Goal: Find contact information: Find contact information

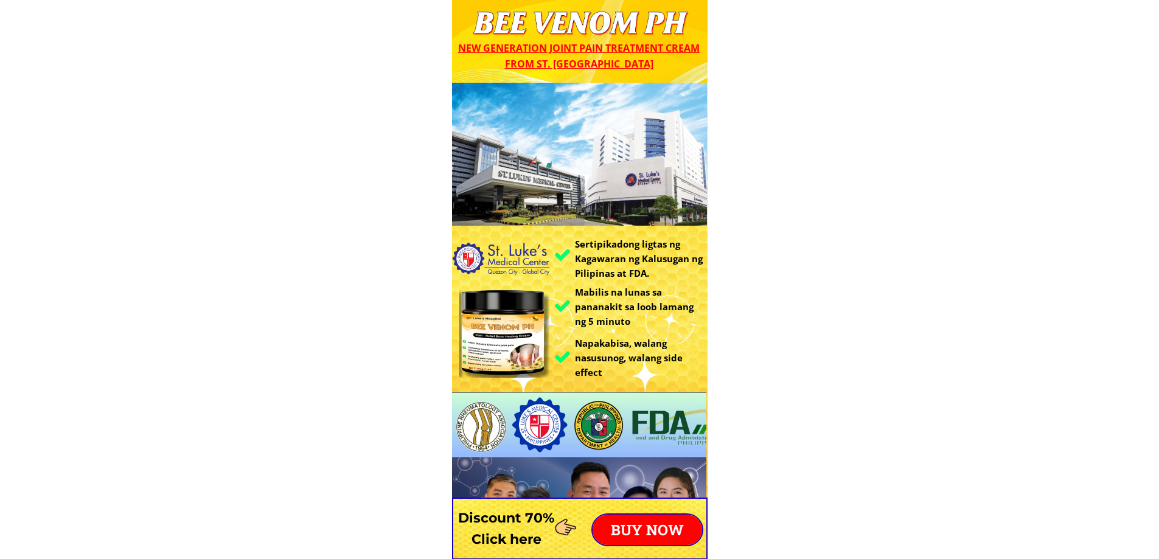
drag, startPoint x: 684, startPoint y: 27, endPoint x: 592, endPoint y: 43, distance: 93.2
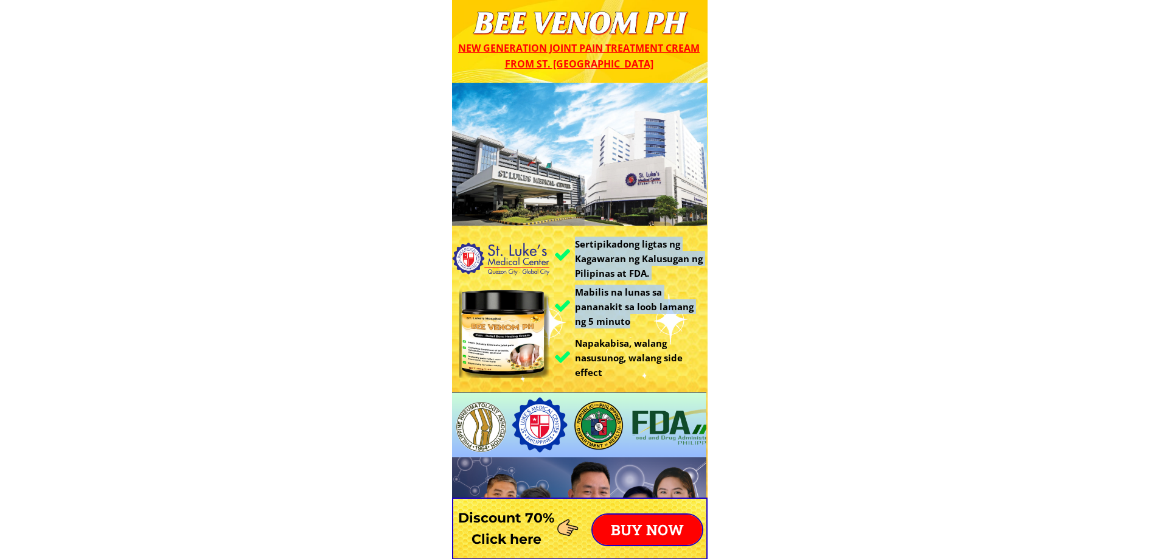
drag, startPoint x: 648, startPoint y: 314, endPoint x: 578, endPoint y: 276, distance: 80.3
click at [568, 276] on div "Sertipikadong ligtas ng Kagawaran ng Kalusugan ng Pilipinas at FDA. Mabilis na …" at bounding box center [580, 359] width 256 height 552
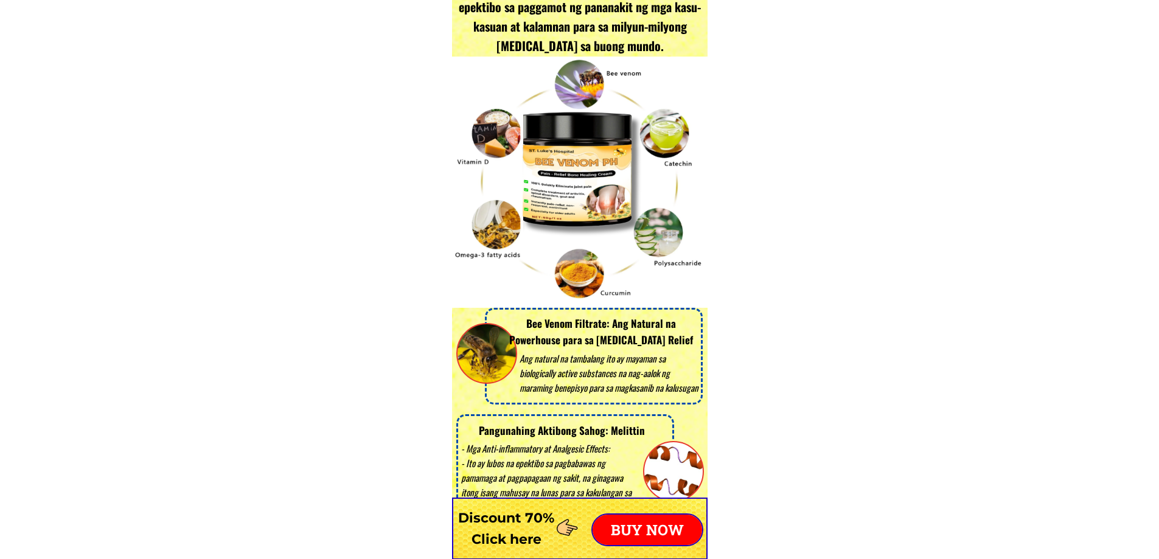
scroll to position [2556, 0]
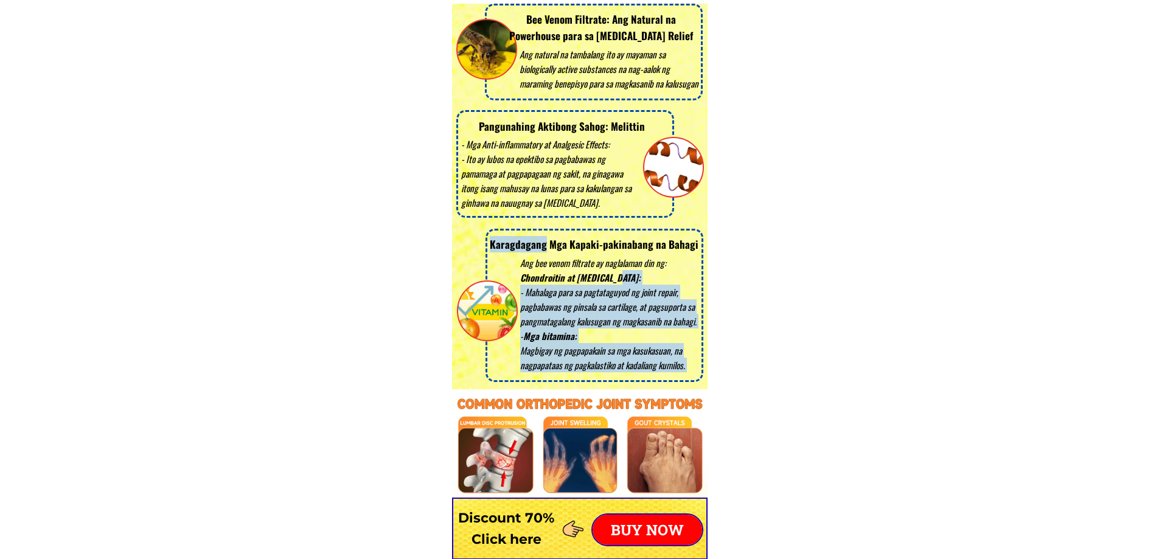
drag, startPoint x: 621, startPoint y: 274, endPoint x: 540, endPoint y: 243, distance: 85.9
click at [541, 243] on div "Ang bee venom filtrate ay naglalaman din ng: Chondroitin at [MEDICAL_DATA]: - M…" at bounding box center [580, 305] width 246 height 153
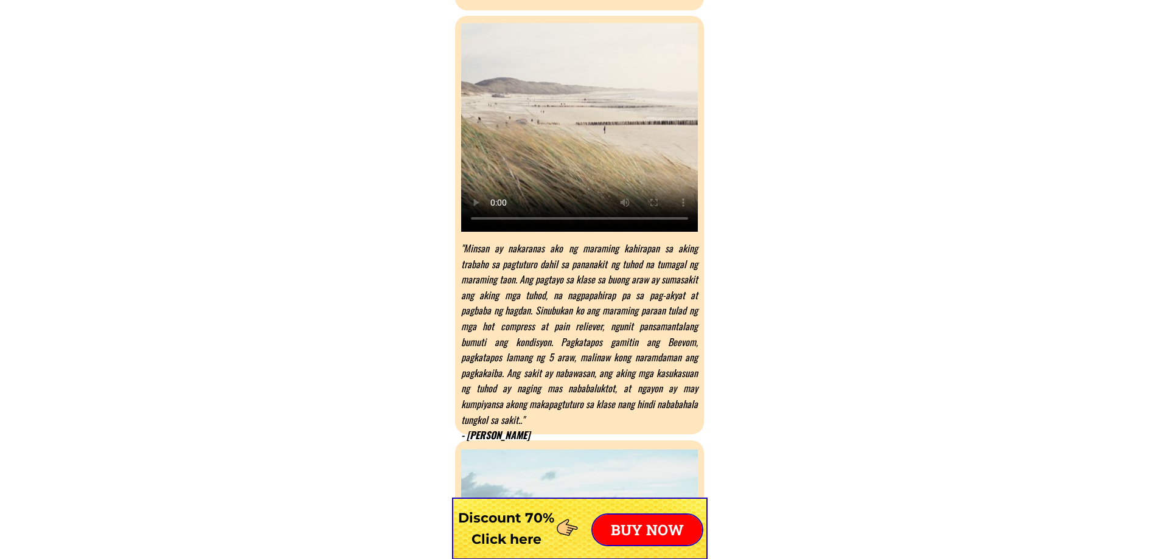
scroll to position [6330, 0]
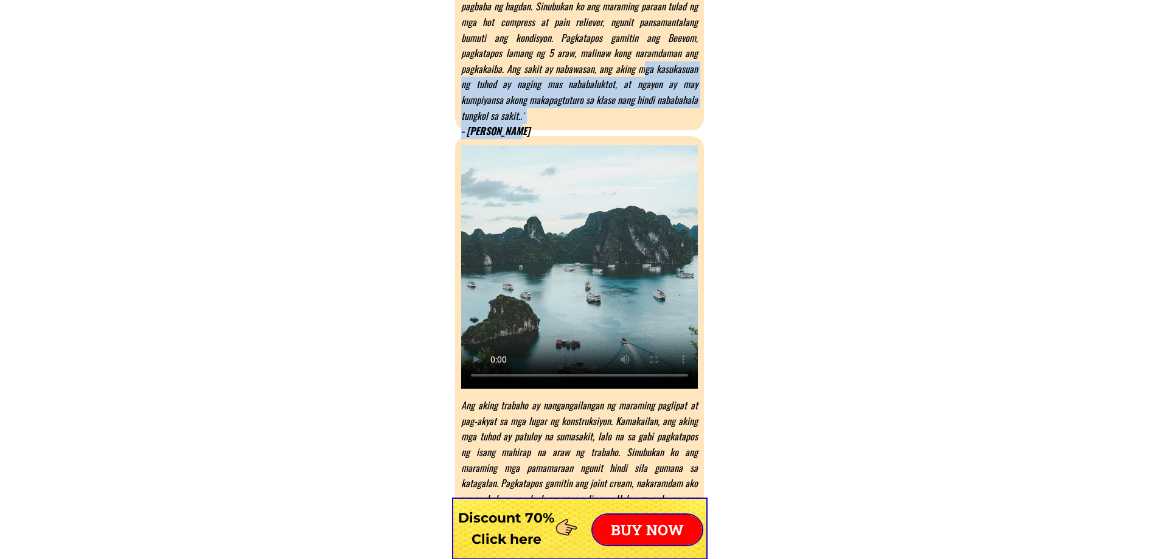
drag, startPoint x: 669, startPoint y: 110, endPoint x: 566, endPoint y: 97, distance: 103.6
click at [543, 67] on div ""Minsan ay nakaranas ako ng maraming kahirapan sa aking trabaho sa pagtuturo da…" at bounding box center [579, 38] width 237 height 203
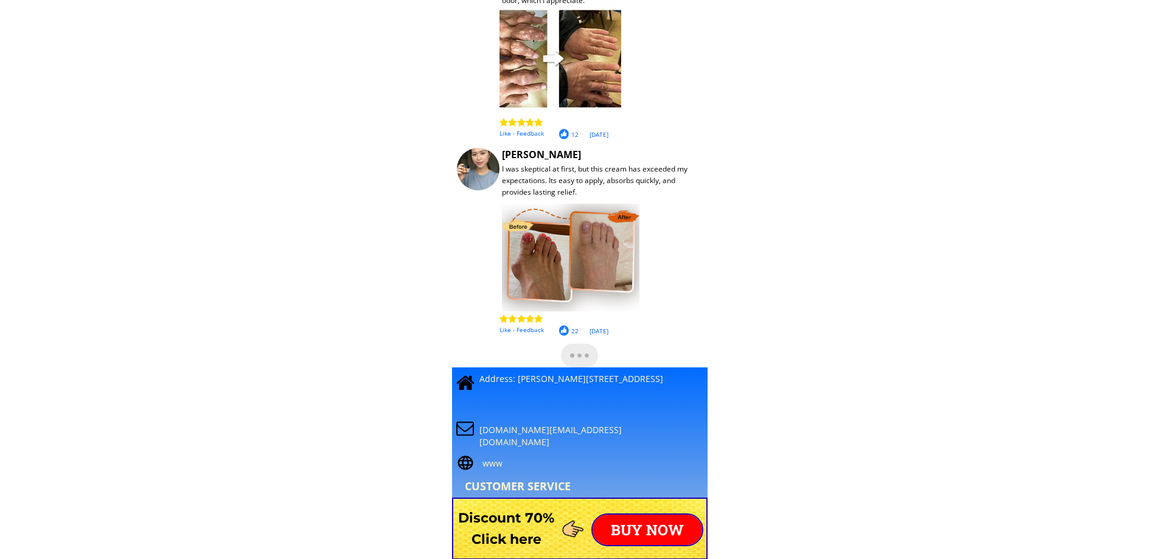
scroll to position [10286, 0]
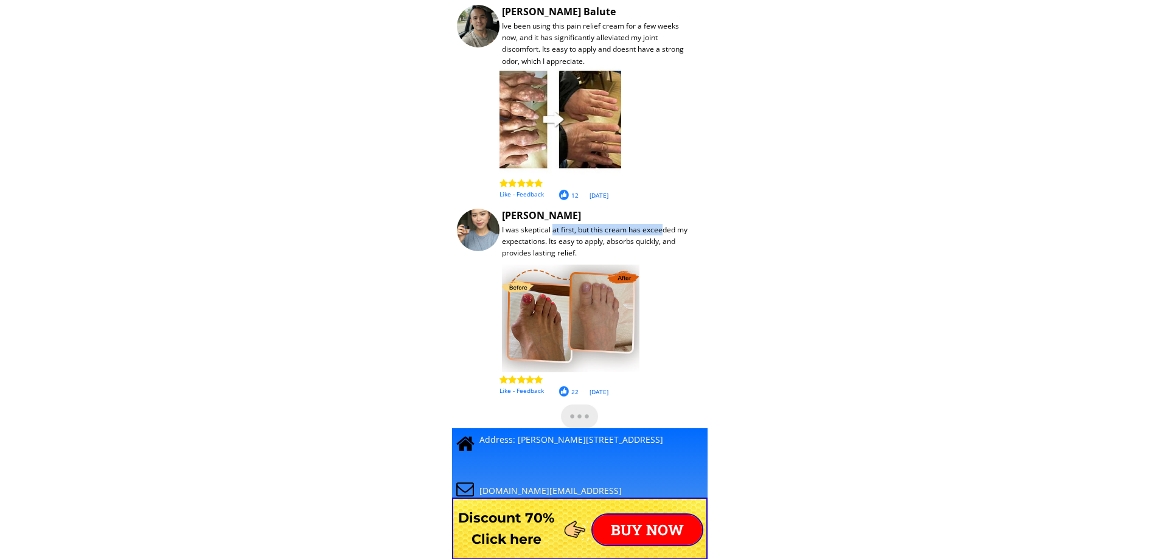
drag, startPoint x: 644, startPoint y: 235, endPoint x: 679, endPoint y: 379, distance: 148.4
click at [551, 228] on div "I was skeptical at first, but this cream has exceeded my expectations. Its easy…" at bounding box center [599, 241] width 194 height 35
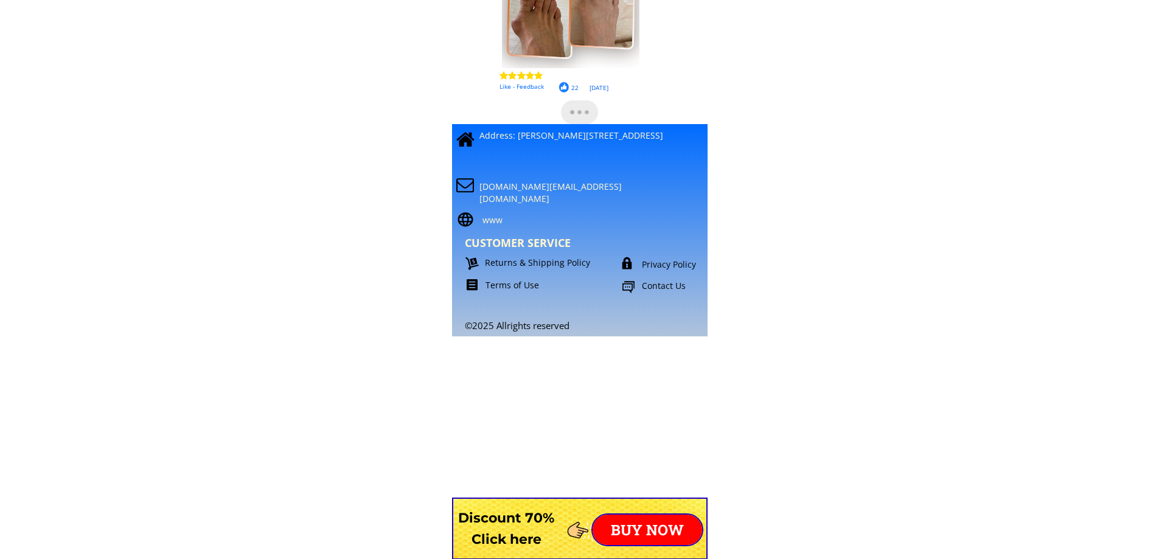
click at [665, 286] on p "Contact Us" at bounding box center [686, 286] width 89 height 12
click at [663, 286] on p "Contact Us" at bounding box center [686, 286] width 89 height 12
